Goal: Task Accomplishment & Management: Complete application form

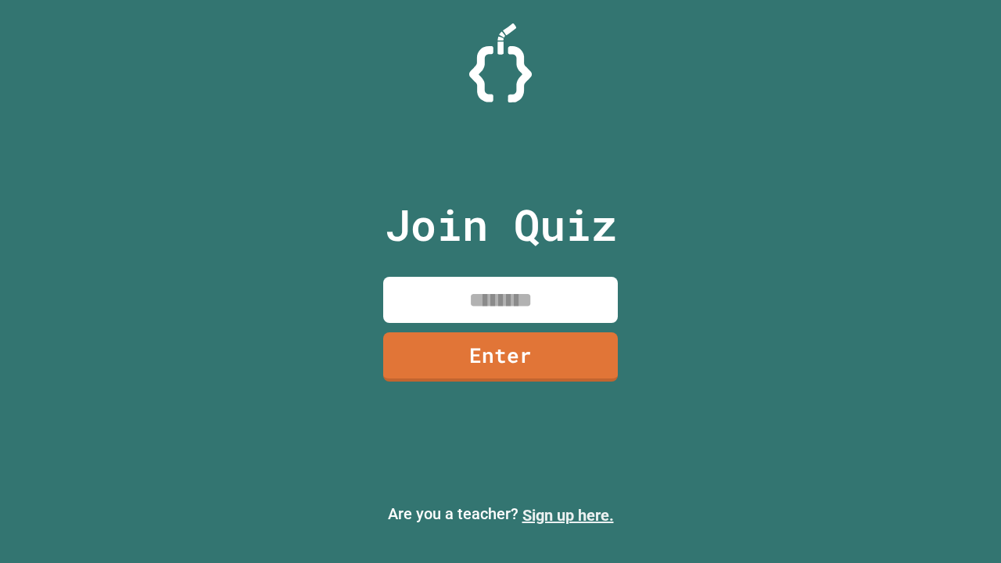
click at [568, 516] on link "Sign up here." at bounding box center [569, 515] width 92 height 19
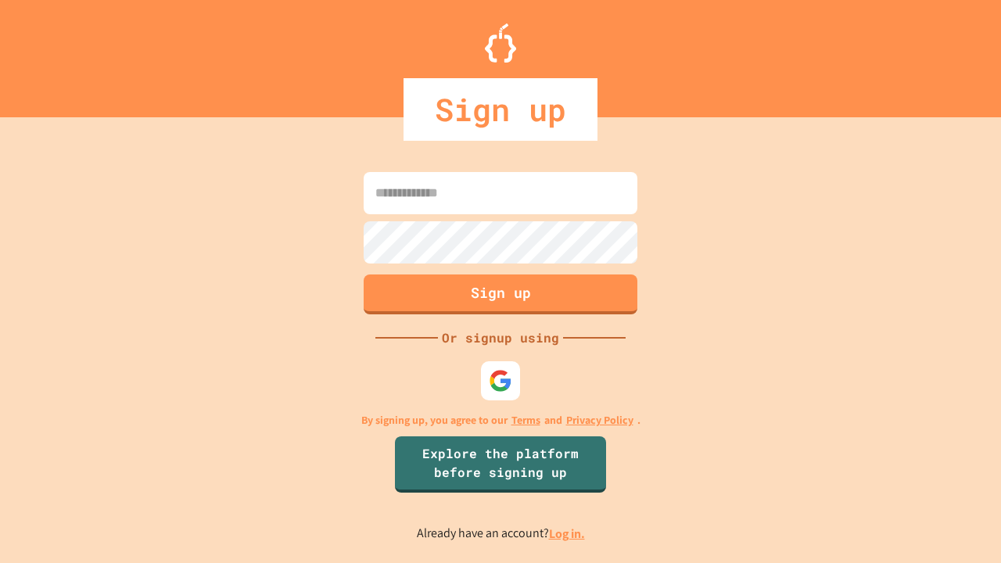
click at [568, 534] on link "Log in." at bounding box center [567, 534] width 36 height 16
